Goal: Task Accomplishment & Management: Complete application form

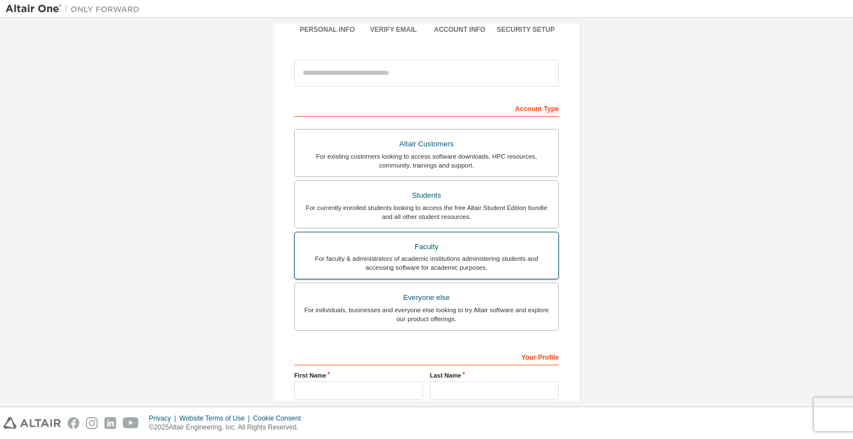
scroll to position [103, 0]
click at [458, 209] on div "For currently enrolled students looking to access the free Altair Student Editi…" at bounding box center [426, 212] width 250 height 18
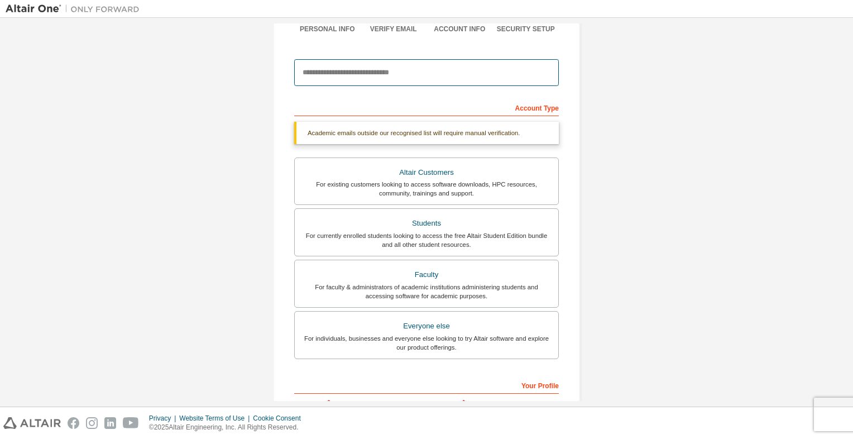
click at [380, 73] on input "email" at bounding box center [426, 72] width 265 height 27
type input "**********"
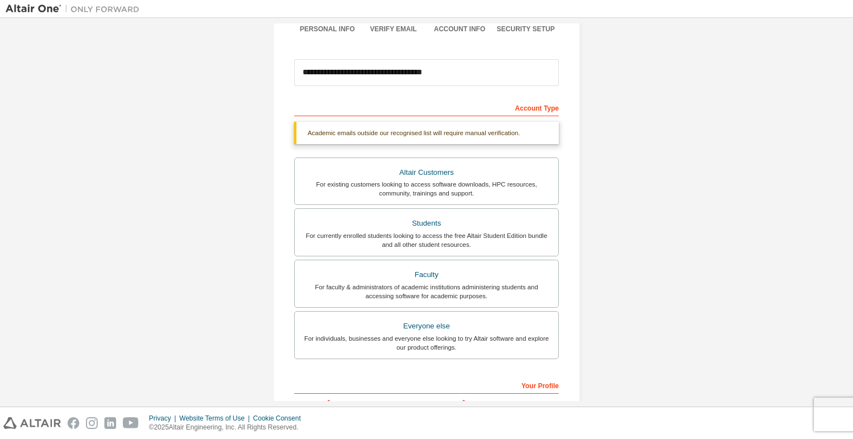
type input "**********"
type input "********"
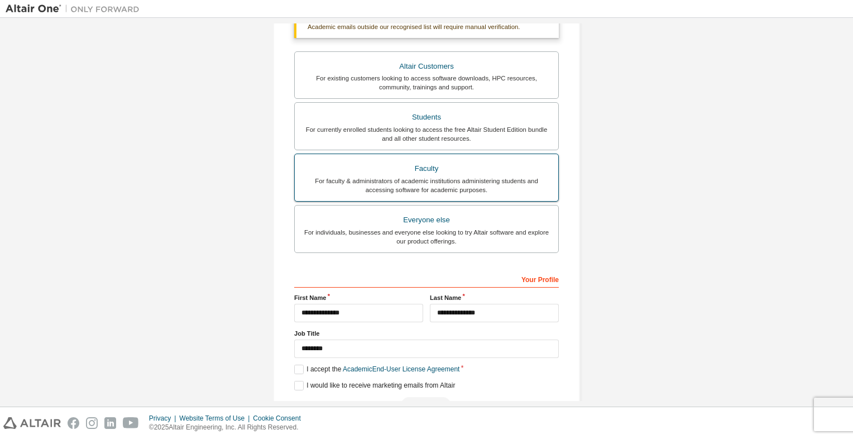
scroll to position [241, 0]
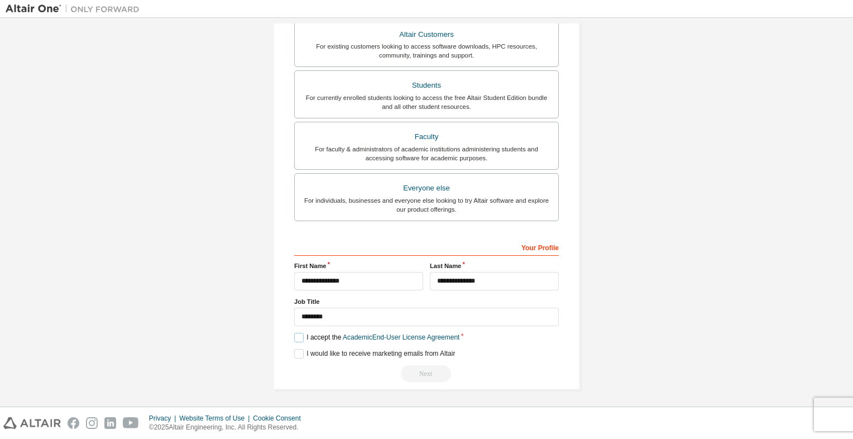
click at [302, 337] on label "I accept the Academic End-User License Agreement" at bounding box center [376, 337] width 165 height 9
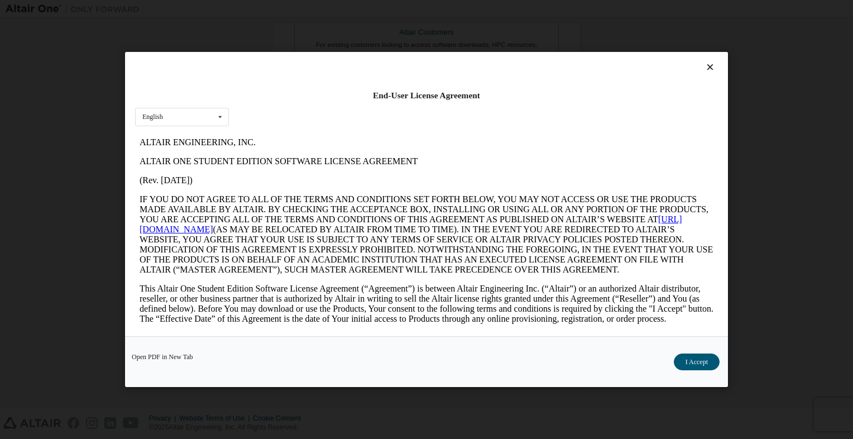
scroll to position [212, 0]
click at [199, 122] on div "English English" at bounding box center [182, 117] width 94 height 18
click at [187, 133] on div "English" at bounding box center [182, 135] width 93 height 18
click at [713, 363] on button "I Accept" at bounding box center [697, 361] width 46 height 17
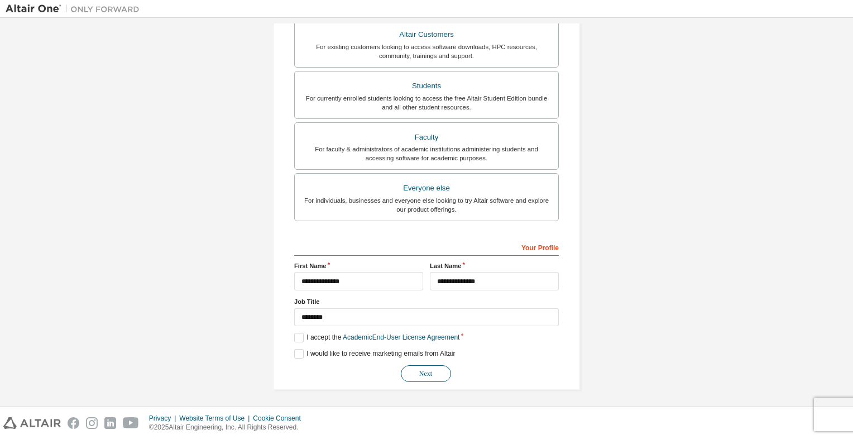
click at [431, 370] on button "Next" at bounding box center [426, 373] width 50 height 17
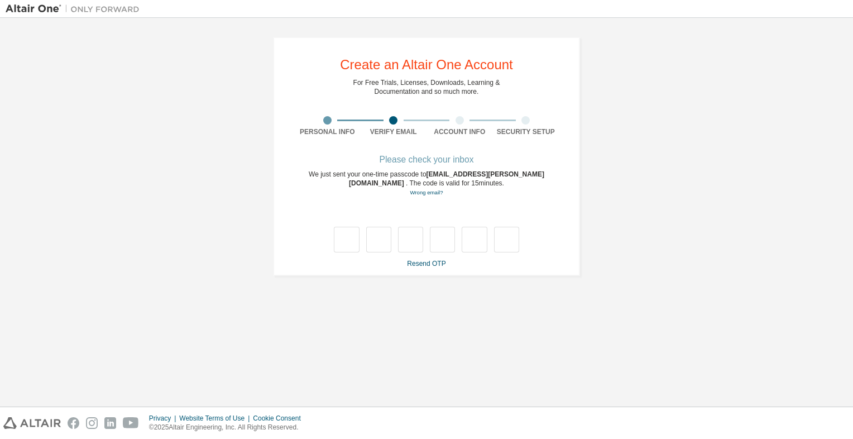
scroll to position [0, 0]
type input "*"
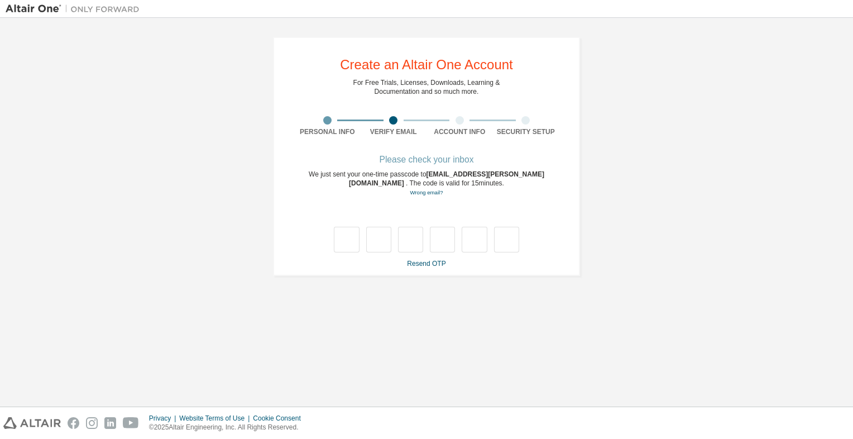
type input "*"
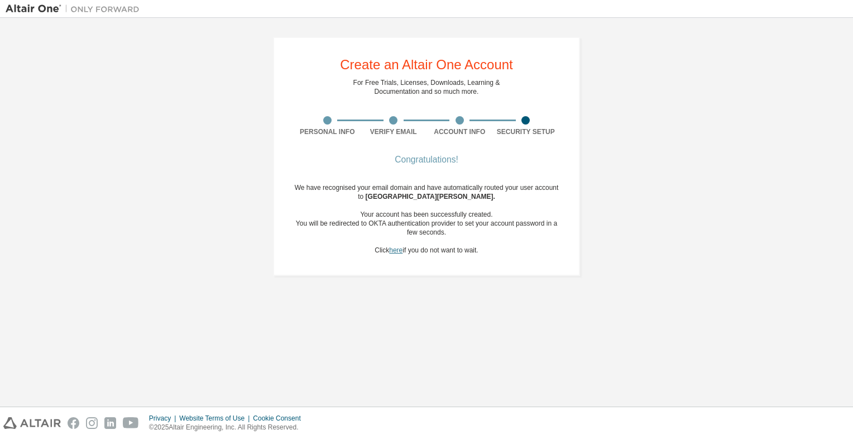
click at [392, 249] on link "here" at bounding box center [395, 250] width 13 height 8
